Goal: Find specific page/section: Find specific page/section

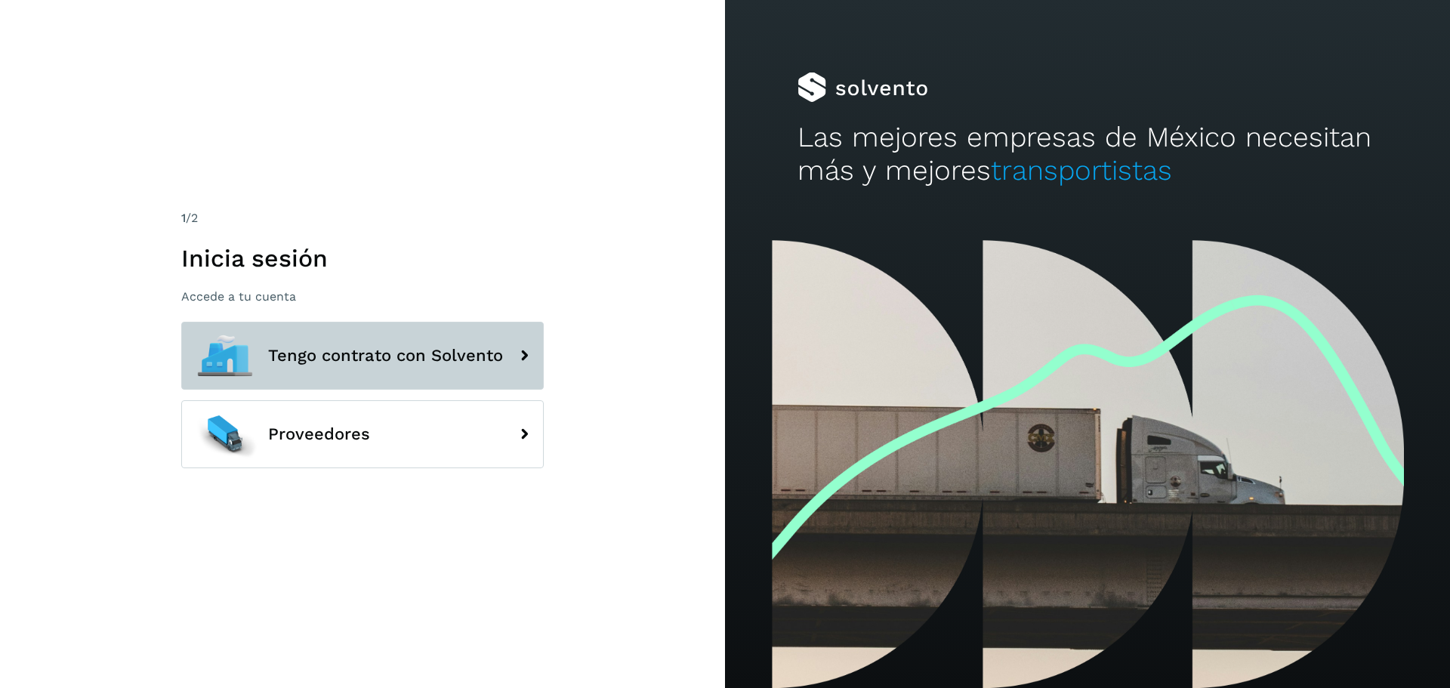
drag, startPoint x: 330, startPoint y: 335, endPoint x: 344, endPoint y: 333, distance: 13.7
click at [330, 334] on button "Tengo contrato con Solvento" at bounding box center [362, 356] width 363 height 68
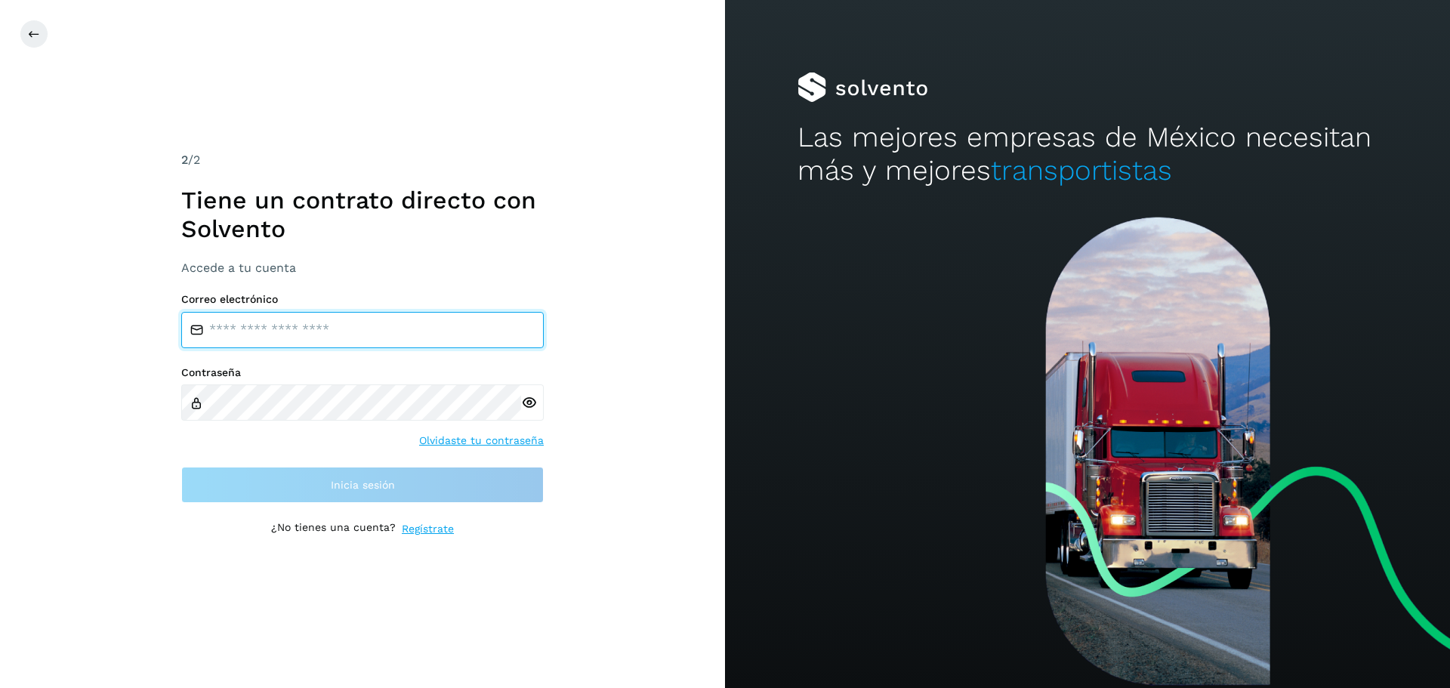
type input "**********"
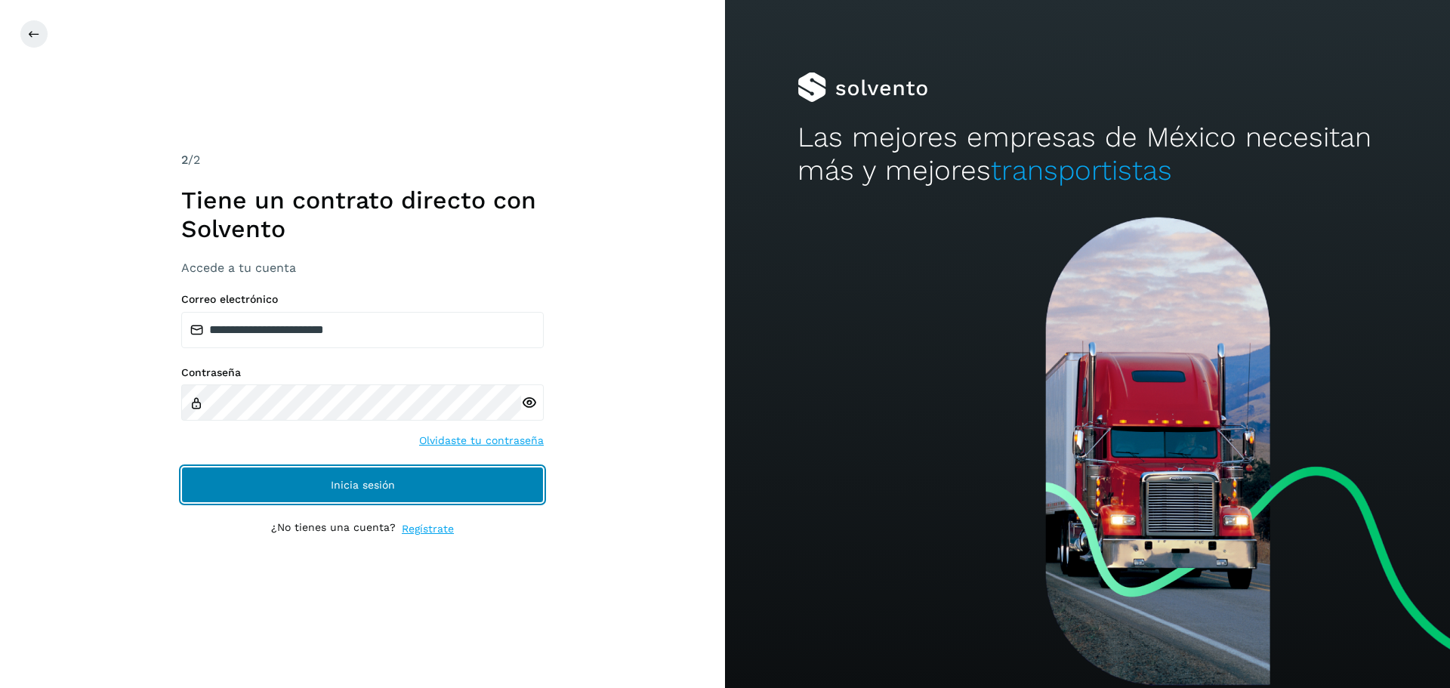
click at [405, 477] on button "Inicia sesión" at bounding box center [362, 485] width 363 height 36
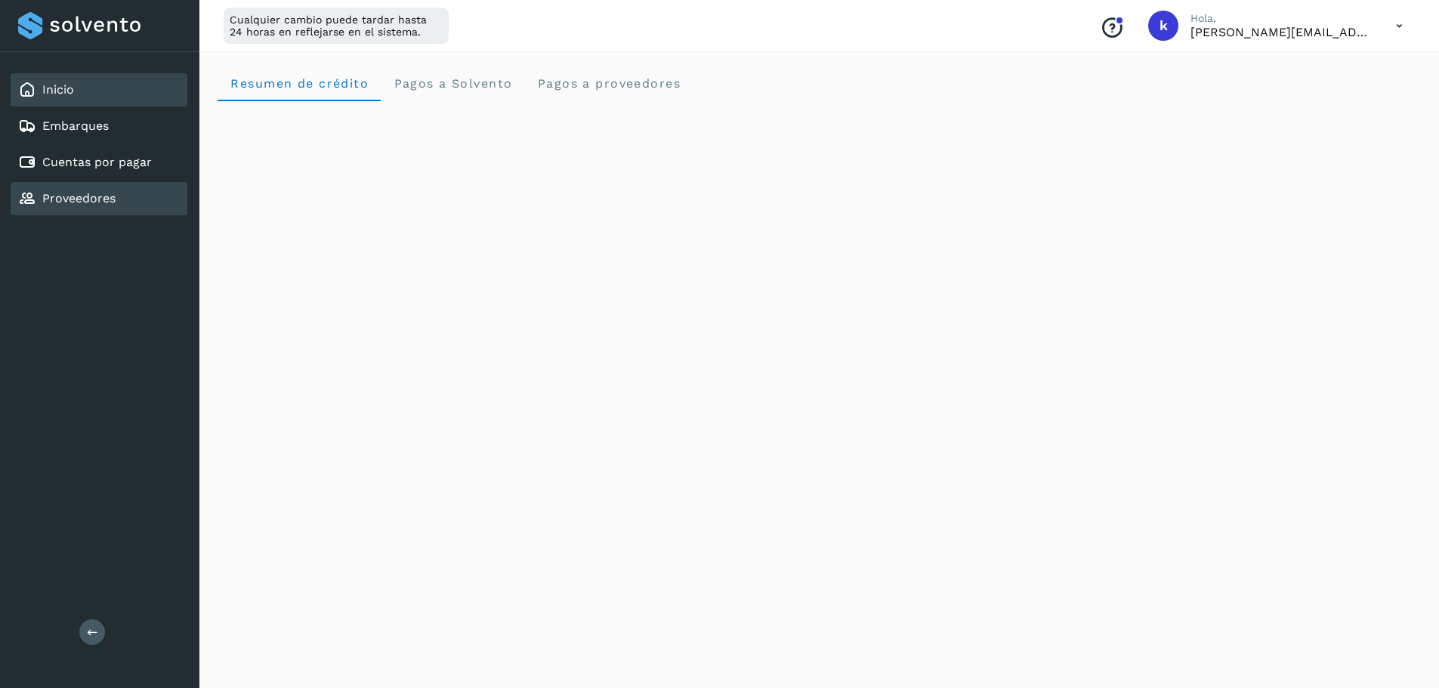
click at [97, 208] on div "Proveedores" at bounding box center [99, 198] width 177 height 33
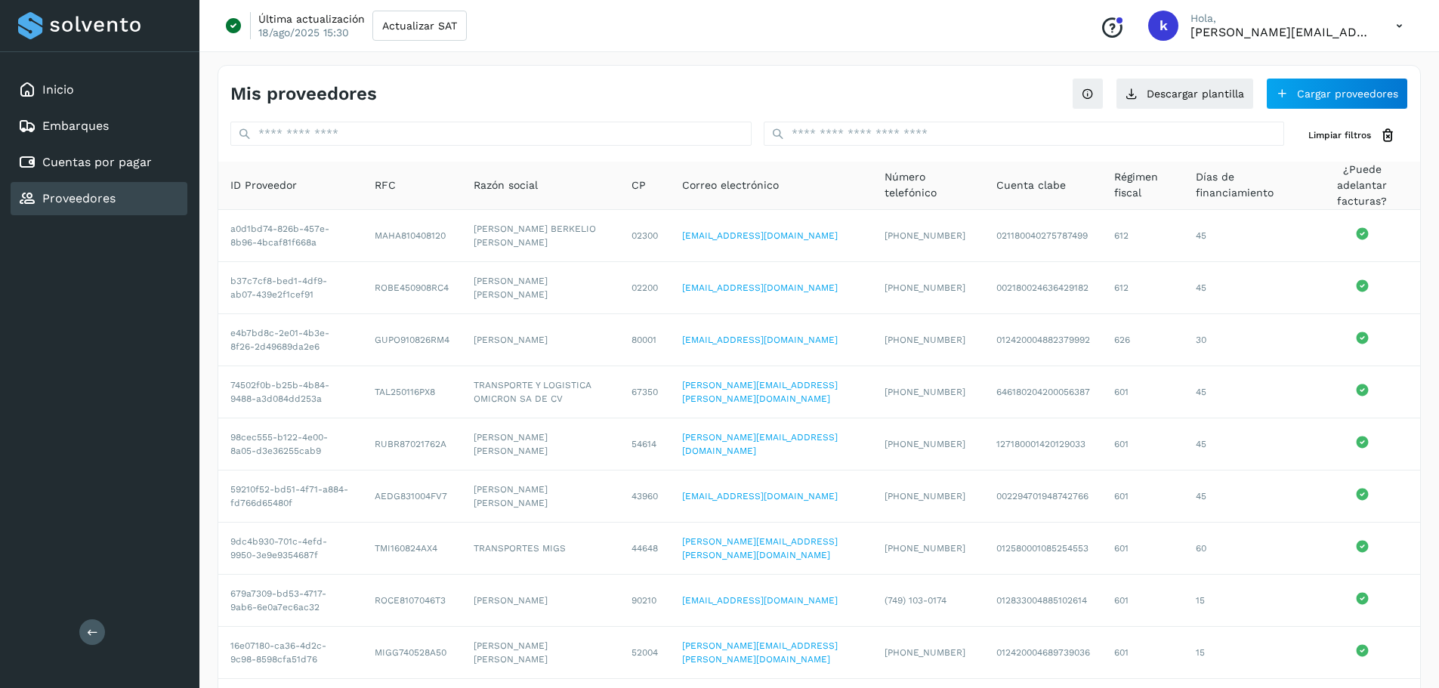
click at [116, 179] on div "Inicio Embarques Cuentas por pagar Proveedores" at bounding box center [99, 144] width 199 height 184
click at [114, 168] on link "Cuentas por pagar" at bounding box center [97, 162] width 110 height 14
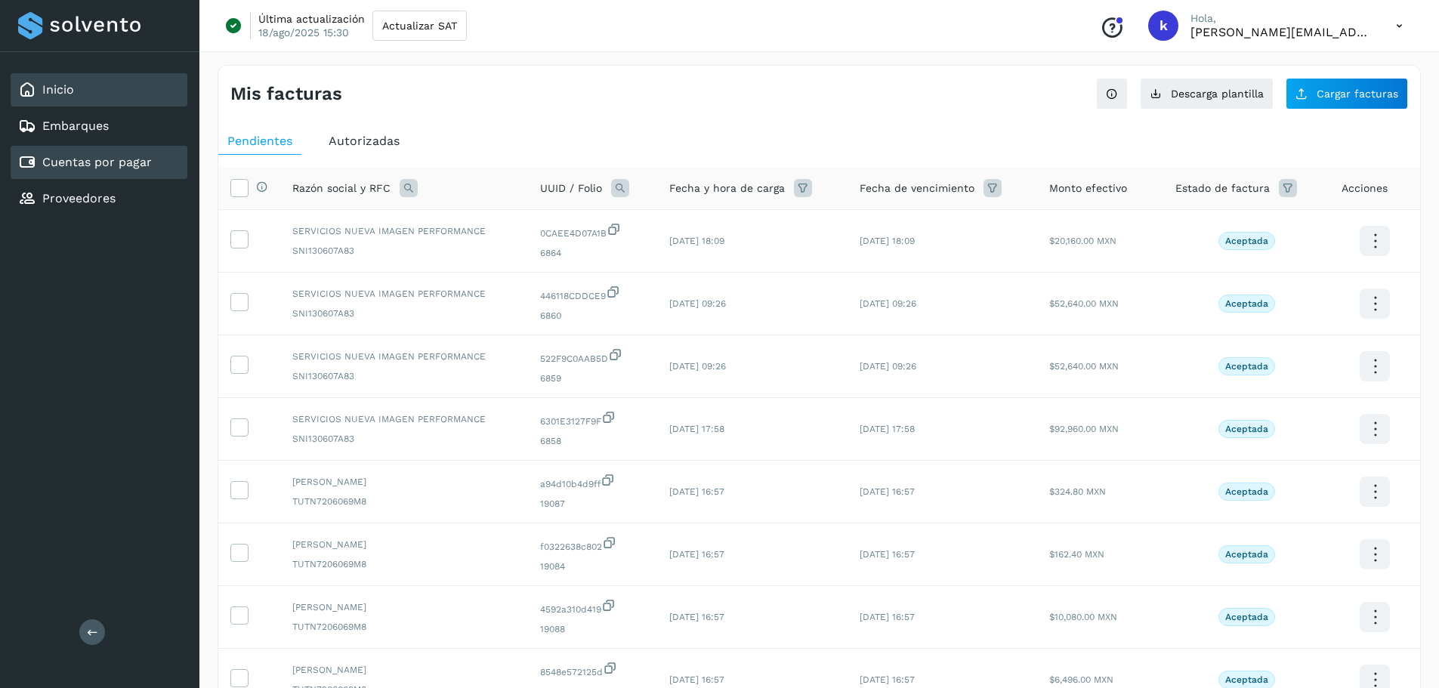
click at [73, 88] on link "Inicio" at bounding box center [58, 89] width 32 height 14
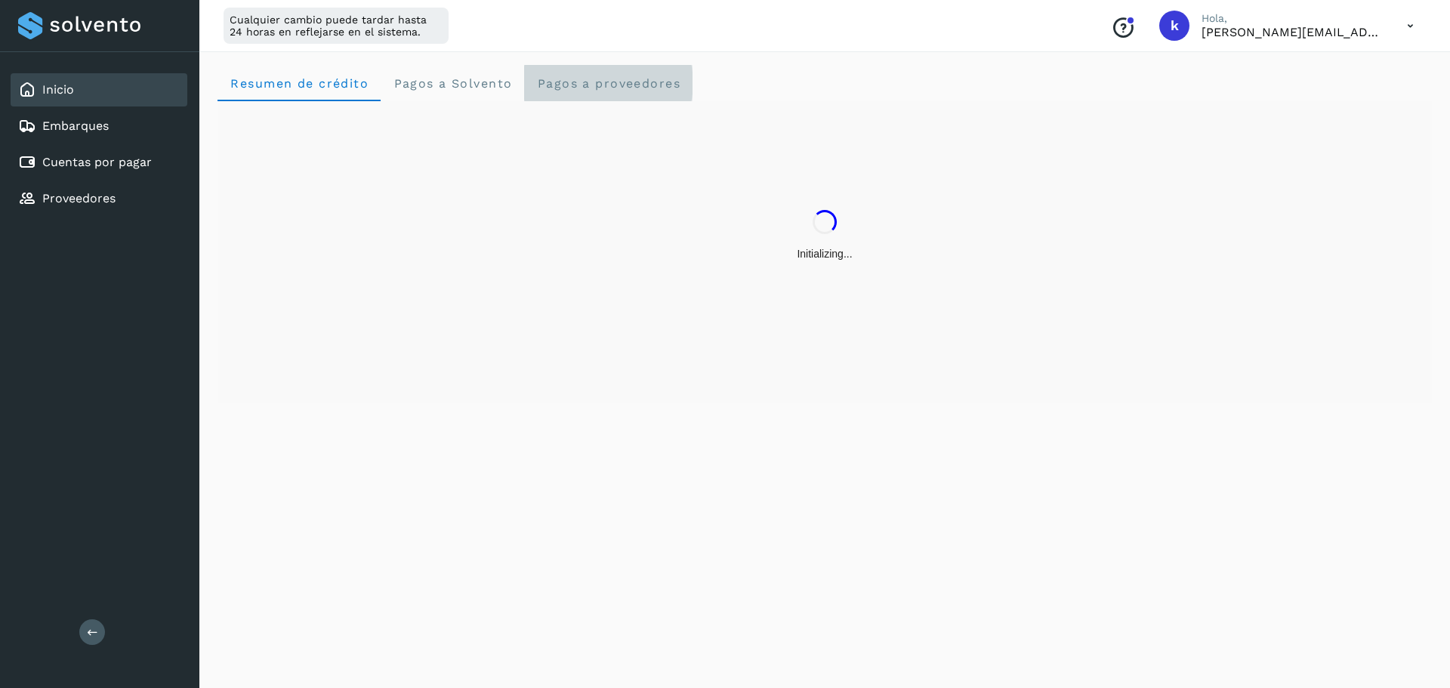
click at [625, 84] on span "Pagos a proveedores" at bounding box center [608, 83] width 144 height 14
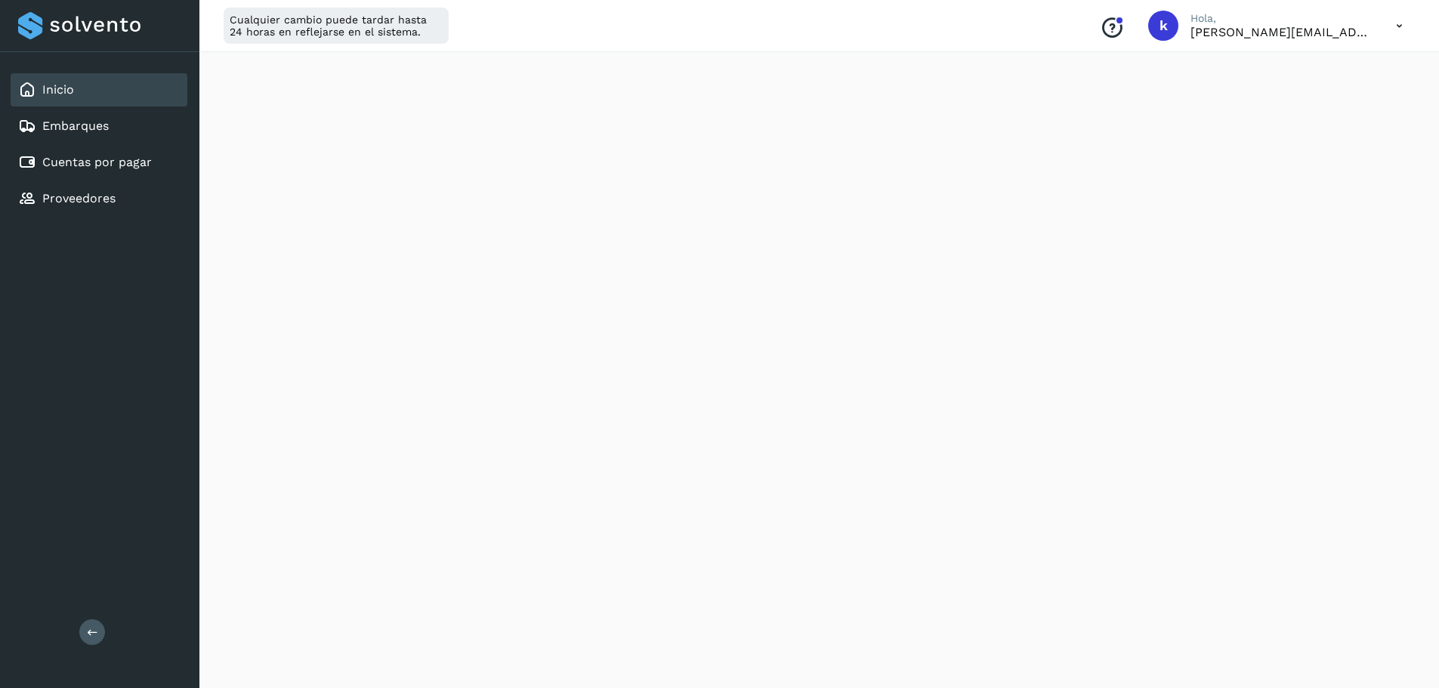
scroll to position [680, 0]
